Goal: Share content

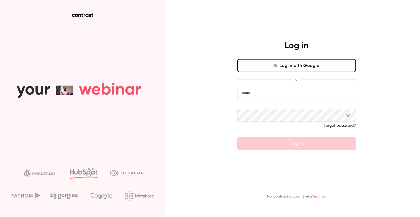
type input "****"
click at [279, 63] on button "Log in with Google" at bounding box center [296, 65] width 119 height 13
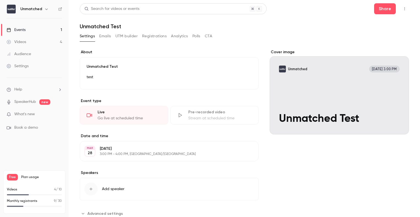
click at [34, 28] on link "Events 1" at bounding box center [34, 30] width 69 height 12
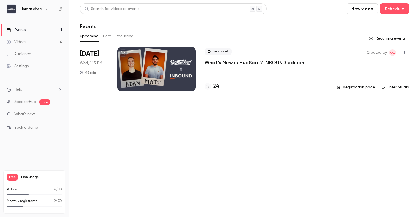
click at [151, 68] on div at bounding box center [156, 69] width 78 height 44
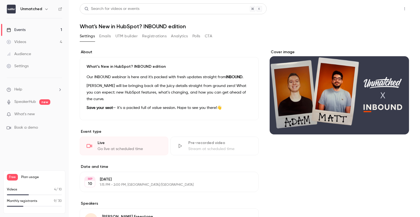
click at [382, 9] on button "Share" at bounding box center [385, 8] width 22 height 11
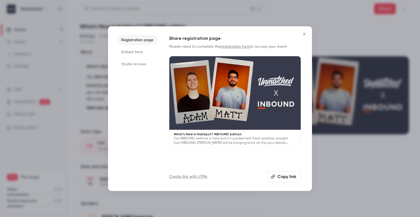
click at [283, 175] on button "Copy link" at bounding box center [284, 176] width 34 height 11
